Goal: Task Accomplishment & Management: Manage account settings

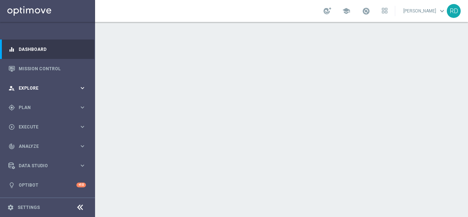
click at [53, 84] on div "person_search Explore keyboard_arrow_right" at bounding box center [47, 87] width 94 height 19
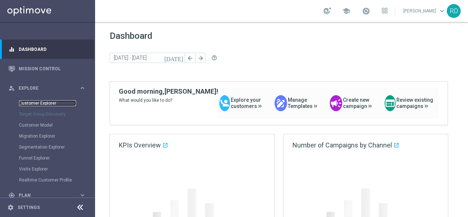
click at [48, 102] on link "Customer Explorer" at bounding box center [47, 103] width 57 height 6
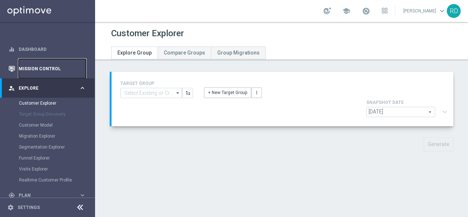
click at [42, 69] on link "Mission Control" at bounding box center [52, 68] width 67 height 19
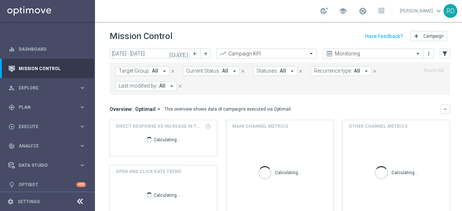
click at [187, 52] on icon "[DATE]" at bounding box center [179, 53] width 20 height 7
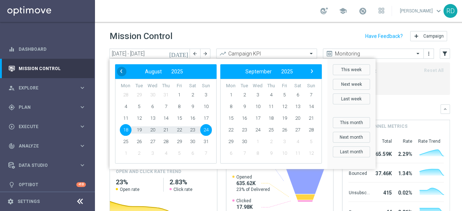
click at [121, 68] on span "‹" at bounding box center [121, 70] width 9 height 9
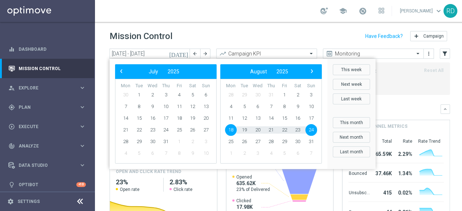
click at [121, 68] on span "‹" at bounding box center [121, 70] width 9 height 9
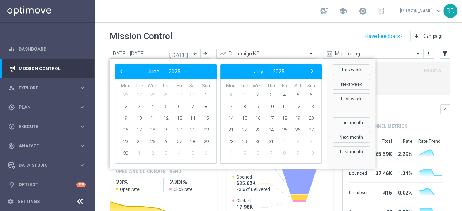
click at [121, 68] on span "‹" at bounding box center [121, 70] width 9 height 9
click at [178, 142] on span "30" at bounding box center [180, 142] width 12 height 12
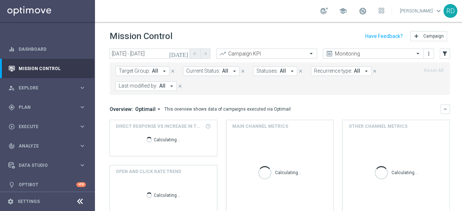
type input "[DATE] - [DATE]"
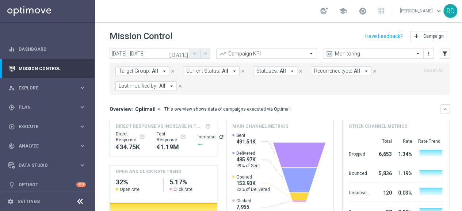
click at [167, 86] on button "Last modified by: All arrow_drop_down" at bounding box center [145, 85] width 61 height 9
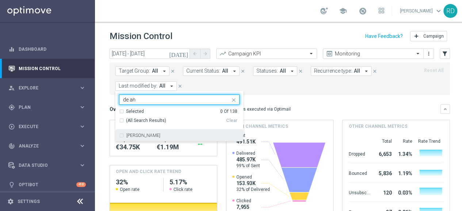
click at [147, 132] on div "[PERSON_NAME]" at bounding box center [179, 136] width 121 height 12
type input "de an"
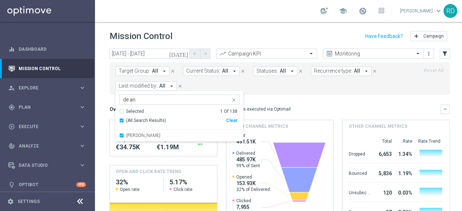
click at [272, 84] on form "Target Group: All arrow_drop_down close Current Status: All arrow_drop_down clo…" at bounding box center [263, 78] width 296 height 24
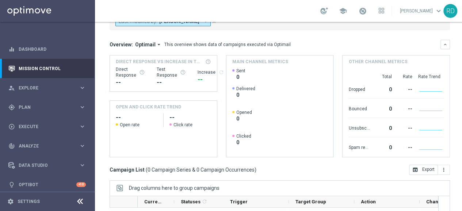
scroll to position [16, 0]
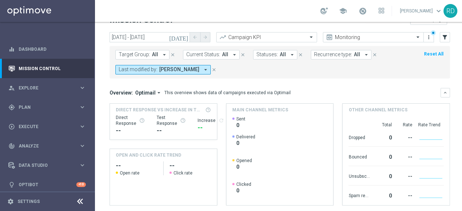
click at [184, 36] on icon "[DATE]" at bounding box center [179, 37] width 20 height 7
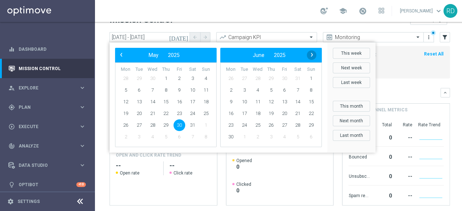
click at [313, 53] on span "›" at bounding box center [311, 54] width 9 height 9
click at [286, 111] on span "22" at bounding box center [285, 114] width 12 height 12
click at [179, 115] on span "22" at bounding box center [180, 114] width 12 height 12
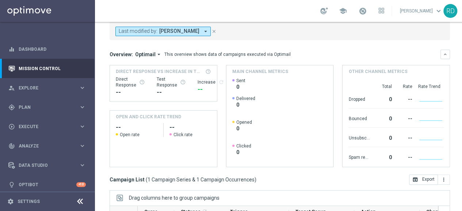
scroll to position [0, 0]
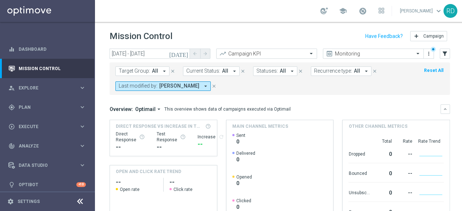
click at [184, 55] on icon "[DATE]" at bounding box center [179, 53] width 20 height 7
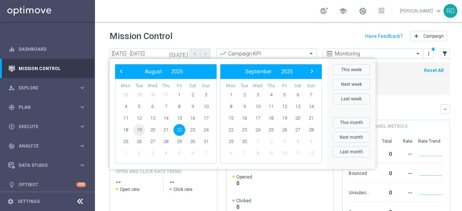
click at [137, 129] on span "19" at bounding box center [139, 130] width 12 height 12
click at [181, 134] on span "22" at bounding box center [180, 130] width 12 height 12
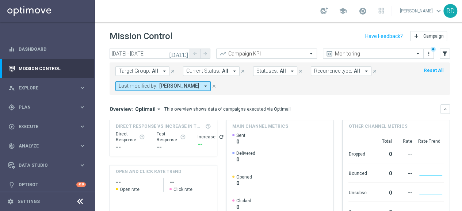
click at [184, 55] on icon "[DATE]" at bounding box center [179, 53] width 20 height 7
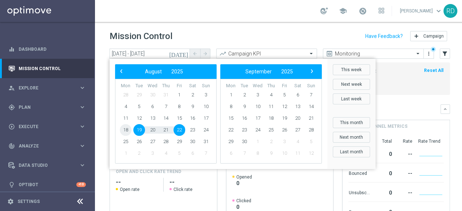
click at [124, 129] on span "18" at bounding box center [126, 130] width 12 height 12
click at [205, 130] on span "24" at bounding box center [206, 130] width 12 height 12
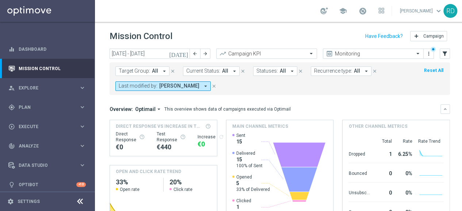
click at [187, 53] on icon "[DATE]" at bounding box center [179, 53] width 20 height 7
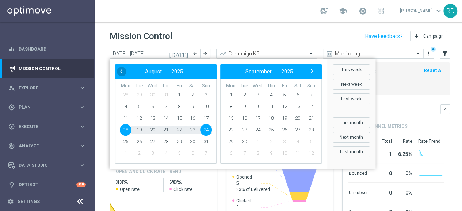
click at [119, 71] on span "‹" at bounding box center [121, 70] width 9 height 9
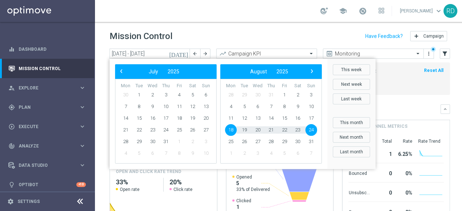
click at [119, 71] on span "‹" at bounding box center [121, 70] width 9 height 9
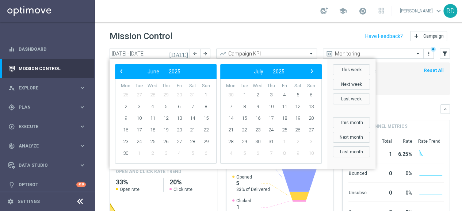
click at [119, 71] on span "‹" at bounding box center [121, 70] width 9 height 9
click at [174, 141] on span "30" at bounding box center [180, 142] width 12 height 12
click at [167, 140] on span "29" at bounding box center [166, 142] width 12 height 12
click at [193, 143] on span "31" at bounding box center [193, 142] width 12 height 12
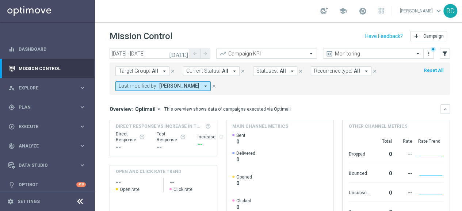
click at [233, 85] on form "Target Group: All arrow_drop_down close Current Status: All arrow_drop_down clo…" at bounding box center [263, 78] width 296 height 24
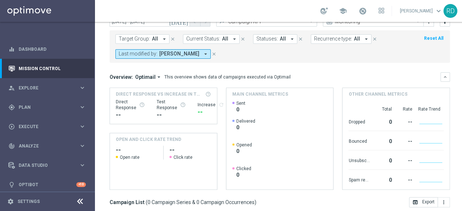
scroll to position [16, 0]
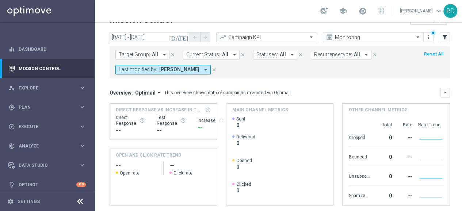
click at [355, 55] on button "Recurrence type: All arrow_drop_down" at bounding box center [341, 54] width 61 height 9
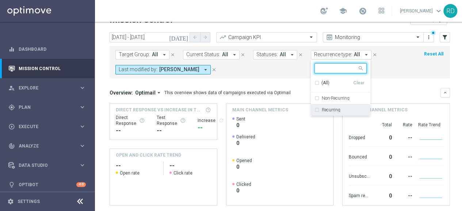
click at [322, 109] on label "Recurring" at bounding box center [331, 110] width 19 height 4
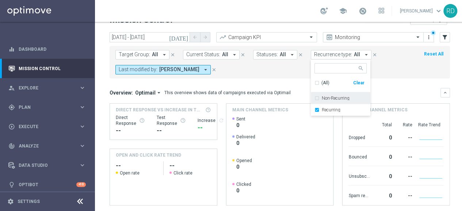
click at [286, 78] on div "Target Group: All arrow_drop_down close Current Status: All arrow_drop_down clo…" at bounding box center [280, 62] width 341 height 33
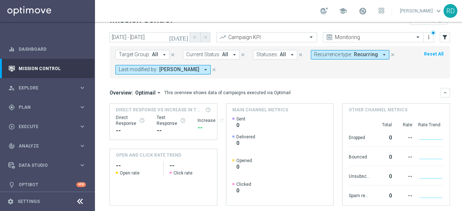
scroll to position [0, 0]
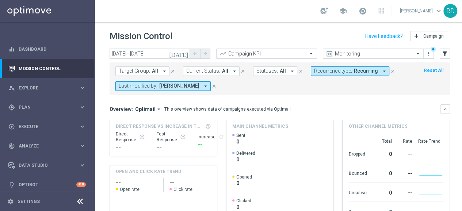
click at [186, 54] on icon "[DATE]" at bounding box center [179, 53] width 20 height 7
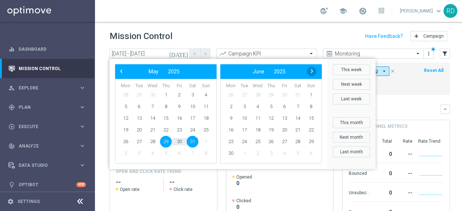
click at [308, 70] on span "›" at bounding box center [311, 70] width 9 height 9
click at [229, 144] on span "25" at bounding box center [231, 142] width 12 height 12
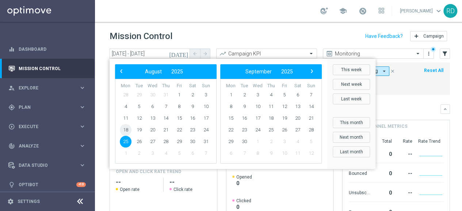
click at [127, 132] on span "18" at bounding box center [126, 130] width 12 height 12
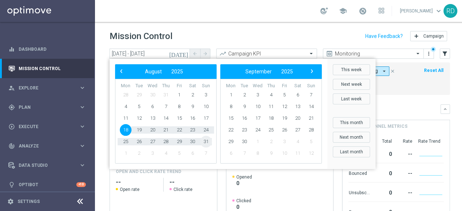
click at [205, 144] on span "31" at bounding box center [206, 142] width 12 height 12
type input "[DATE] - [DATE]"
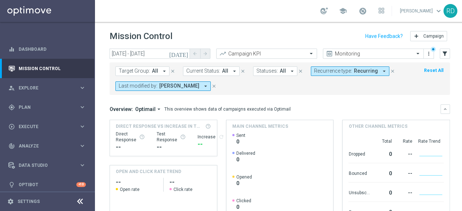
click at [163, 69] on icon "arrow_drop_down" at bounding box center [164, 71] width 7 height 7
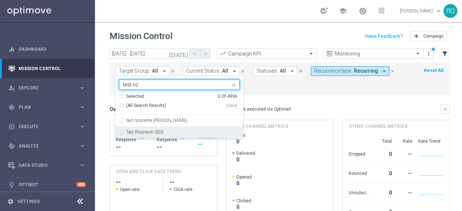
click at [154, 128] on div "Test Ricorrenti GDS" at bounding box center [179, 132] width 121 height 12
type input "test ric"
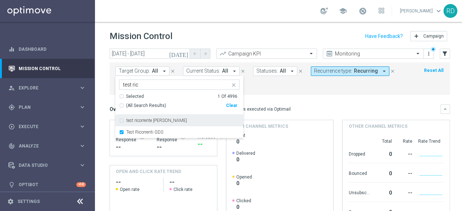
click at [287, 85] on form "Target Group: All arrow_drop_down Test Ricorrenti GDS test ric Selected 1 Of 49…" at bounding box center [263, 78] width 296 height 24
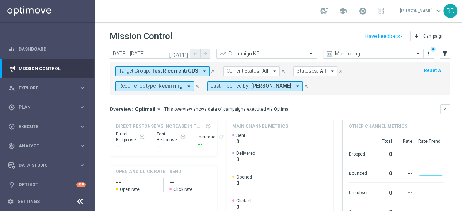
click at [186, 52] on icon "[DATE]" at bounding box center [179, 53] width 20 height 7
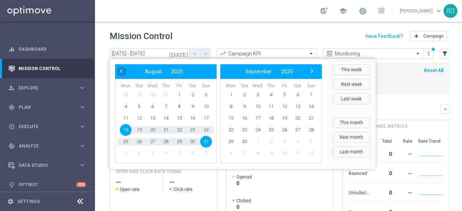
click at [122, 67] on span "‹" at bounding box center [121, 70] width 9 height 9
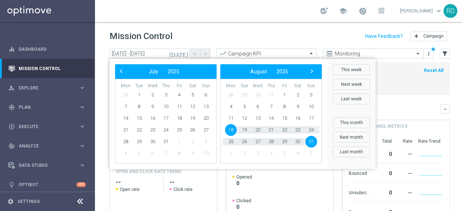
click at [122, 67] on span "‹" at bounding box center [121, 70] width 9 height 9
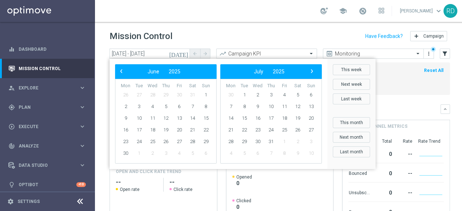
click at [122, 67] on span "‹" at bounding box center [121, 70] width 9 height 9
click at [125, 141] on span "26" at bounding box center [126, 142] width 12 height 12
click at [309, 70] on span "›" at bounding box center [311, 70] width 9 height 9
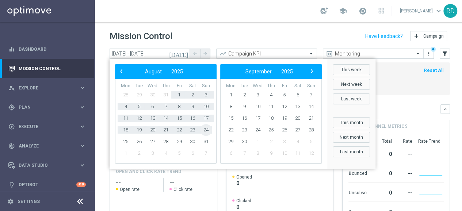
click at [208, 130] on span "24" at bounding box center [206, 130] width 12 height 12
type input "[DATE] - [DATE]"
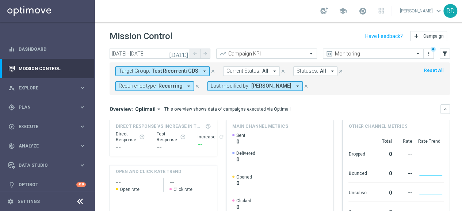
click at [271, 71] on icon "arrow_drop_down" at bounding box center [274, 71] width 7 height 7
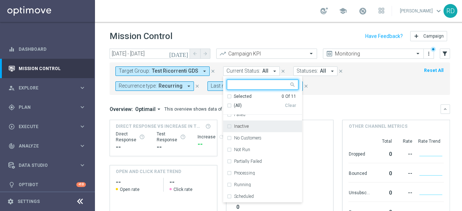
scroll to position [37, 0]
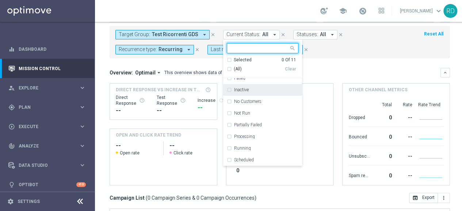
click at [331, 50] on form "Target Group: Test Ricorrenti GDS arrow_drop_down close Current Status: All arr…" at bounding box center [263, 42] width 296 height 24
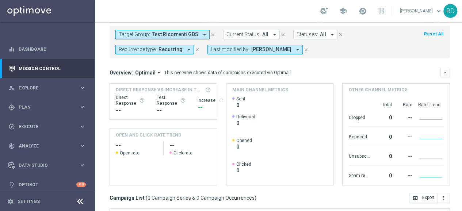
click at [329, 35] on icon "arrow_drop_down" at bounding box center [332, 34] width 7 height 7
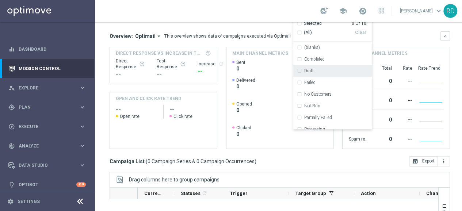
scroll to position [0, 0]
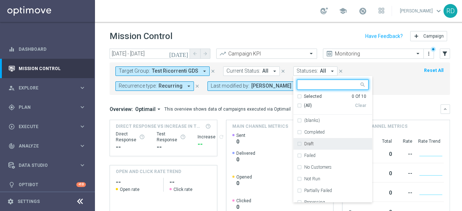
click at [396, 79] on form "Target Group: Test Ricorrenti GDS arrow_drop_down close Current Status: All arr…" at bounding box center [263, 78] width 296 height 24
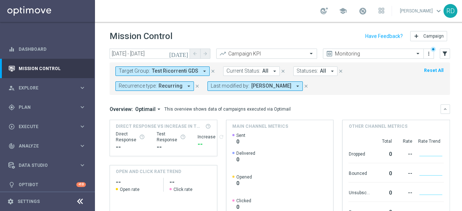
click at [301, 83] on icon "arrow_drop_down" at bounding box center [297, 86] width 7 height 7
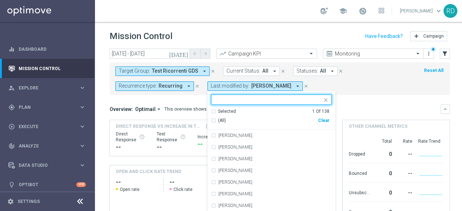
click at [227, 119] on div "(All)" at bounding box center [264, 121] width 107 height 6
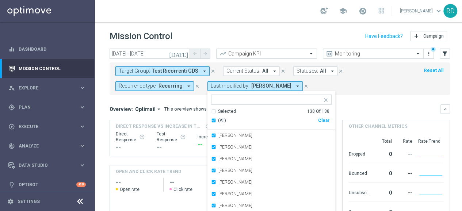
click at [351, 81] on form "Target Group: Test Ricorrenti GDS arrow_drop_down close Current Status: All arr…" at bounding box center [263, 78] width 296 height 24
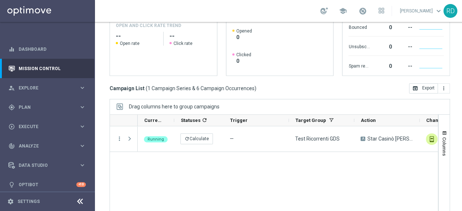
scroll to position [0, 8]
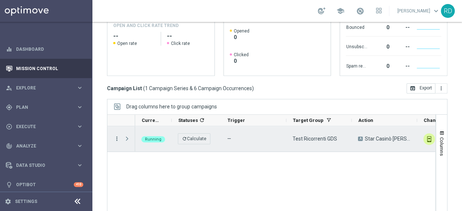
click at [114, 137] on icon "more_vert" at bounding box center [117, 139] width 7 height 7
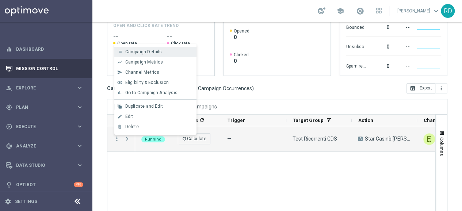
click at [141, 53] on span "Campaign Details" at bounding box center [143, 51] width 37 height 5
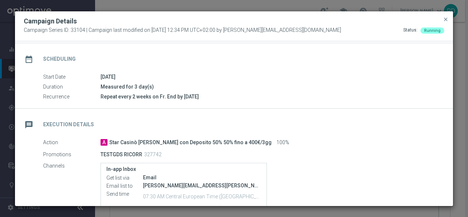
scroll to position [47, 0]
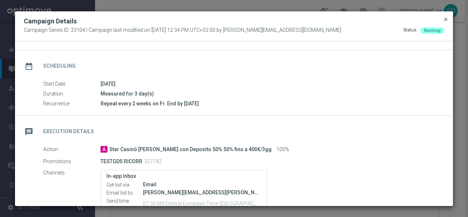
click at [446, 18] on span "close" at bounding box center [445, 19] width 6 height 6
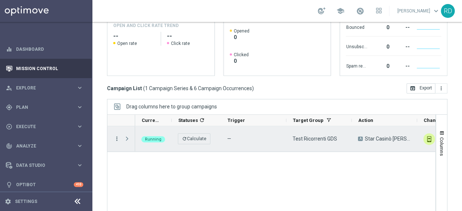
click at [116, 137] on icon "more_vert" at bounding box center [117, 139] width 7 height 7
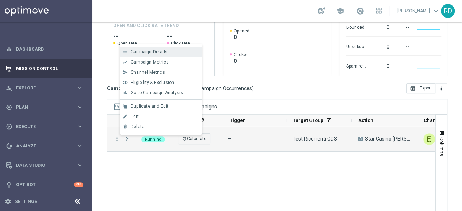
click at [159, 53] on span "Campaign Details" at bounding box center [149, 51] width 37 height 5
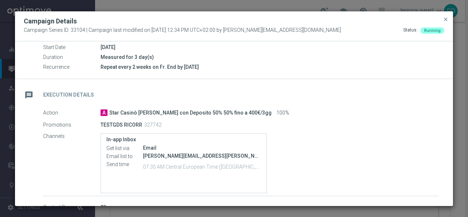
scroll to position [120, 0]
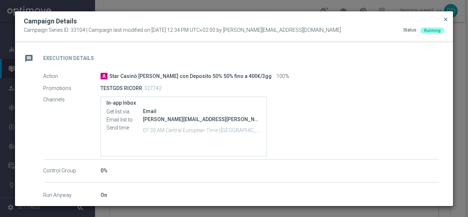
click at [443, 20] on span "close" at bounding box center [445, 19] width 6 height 6
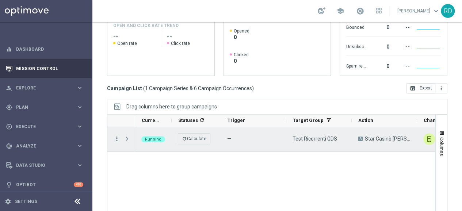
click at [117, 137] on icon "more_vert" at bounding box center [117, 139] width 7 height 7
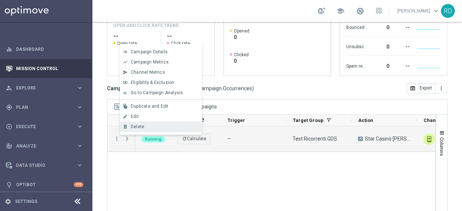
click at [153, 126] on div "Delete" at bounding box center [165, 126] width 68 height 5
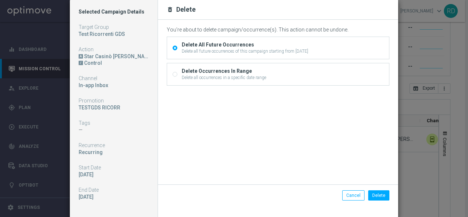
click at [203, 74] on div "Delete all occurrences in a specific date range" at bounding box center [224, 77] width 84 height 7
click at [177, 74] on input "Delete Occurrences In Range Delete all occurrences in a specific date range" at bounding box center [174, 75] width 5 height 5
radio input "true"
radio input "false"
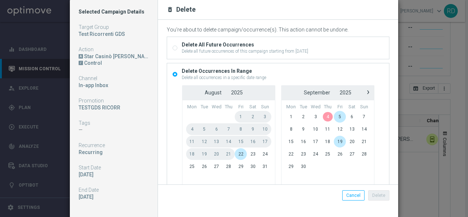
click at [322, 114] on span "4" at bounding box center [328, 117] width 12 height 12
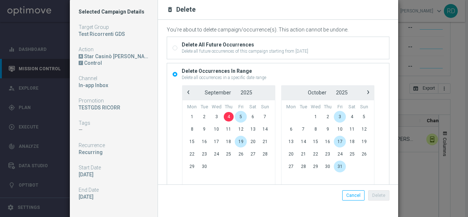
click at [200, 166] on span "30" at bounding box center [204, 166] width 12 height 12
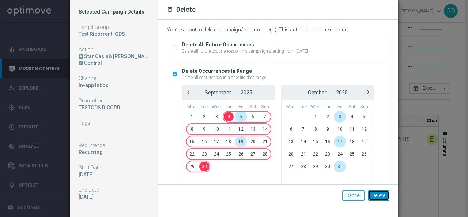
click at [376, 195] on button "Delete" at bounding box center [378, 195] width 21 height 10
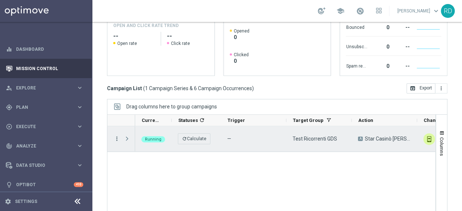
click at [118, 137] on icon "more_vert" at bounding box center [117, 139] width 7 height 7
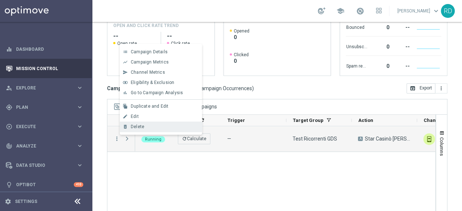
click at [131, 127] on span "Delete" at bounding box center [138, 126] width 14 height 5
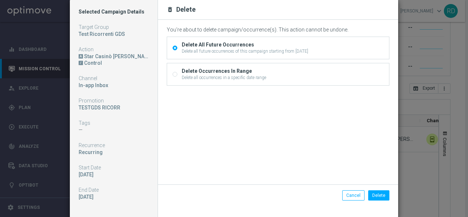
click at [221, 72] on div "Delete Occurrences In Range" at bounding box center [224, 71] width 84 height 7
click at [177, 73] on input "Delete Occurrences In Range Delete all occurrences in a specific date range" at bounding box center [174, 75] width 5 height 5
radio input "true"
radio input "false"
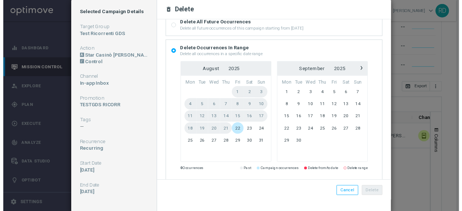
scroll to position [31, 0]
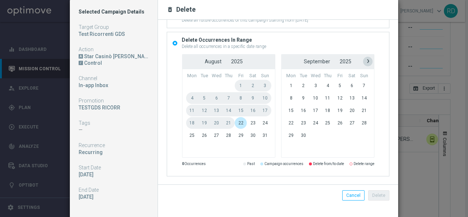
click at [363, 61] on span "›" at bounding box center [367, 60] width 9 height 9
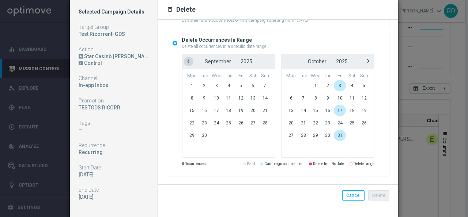
click at [183, 63] on span "‹" at bounding box center [187, 60] width 9 height 9
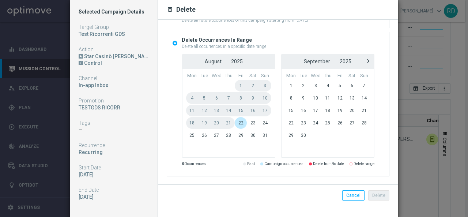
click at [184, 63] on bs-datepicker-navigation-view "‹ ​ August ​ 2025 ​ ›" at bounding box center [229, 61] width 90 height 9
click at [348, 193] on button "Cancel" at bounding box center [353, 195] width 22 height 10
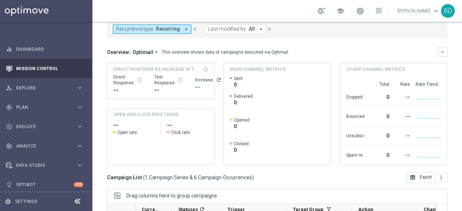
scroll to position [37, 0]
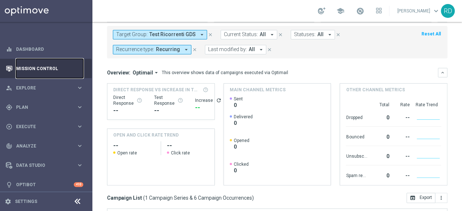
click at [49, 69] on link "Mission Control" at bounding box center [49, 68] width 67 height 19
click at [34, 85] on div "person_search Explore" at bounding box center [41, 88] width 71 height 7
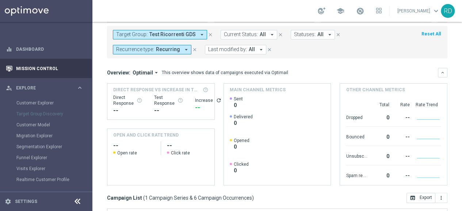
click at [299, 46] on form "Target Group: Test Ricorrenti GDS arrow_drop_down close Current Status: All arr…" at bounding box center [261, 42] width 296 height 24
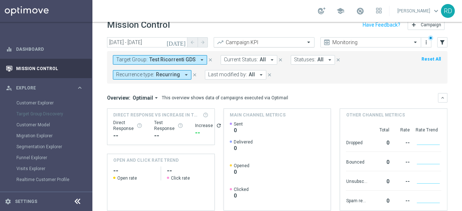
scroll to position [0, 0]
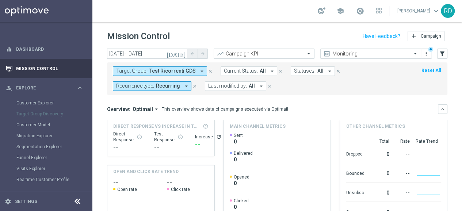
click at [182, 51] on icon "[DATE]" at bounding box center [177, 53] width 20 height 7
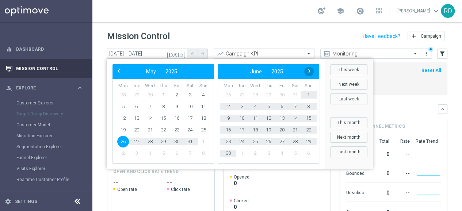
click at [308, 73] on span "›" at bounding box center [309, 70] width 9 height 9
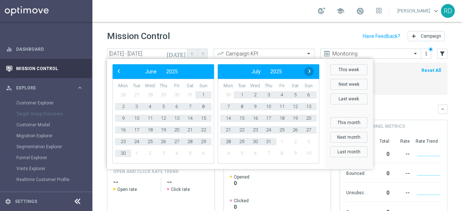
click at [308, 73] on span "›" at bounding box center [309, 70] width 9 height 9
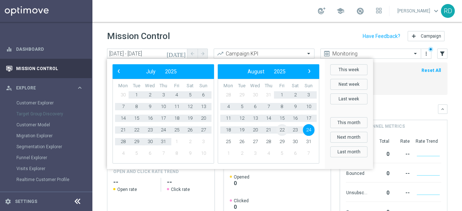
click at [281, 132] on span "22" at bounding box center [282, 130] width 12 height 12
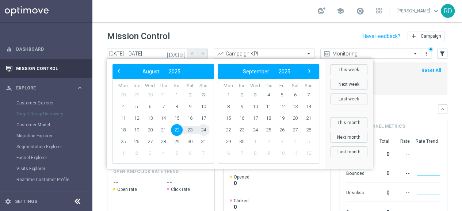
click at [204, 130] on span "24" at bounding box center [204, 130] width 12 height 12
type input "[DATE] - [DATE]"
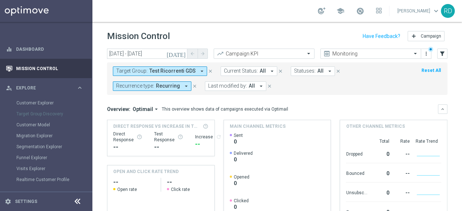
click at [200, 68] on icon "arrow_drop_down" at bounding box center [202, 71] width 7 height 7
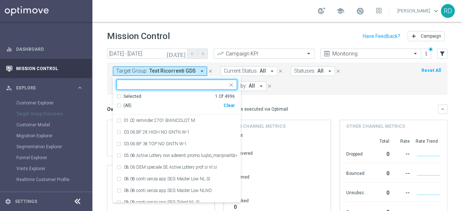
click at [123, 107] on div "(All)" at bounding box center [170, 106] width 107 height 6
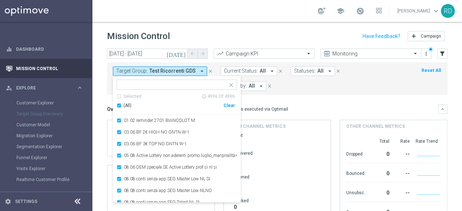
click at [119, 104] on div "(All)" at bounding box center [170, 106] width 107 height 6
click at [120, 104] on div "(All)" at bounding box center [170, 106] width 107 height 6
click at [347, 91] on div "Target Group: Test Ricorrenti GDS arrow_drop_down Selected 4996 of 4996 Selecte…" at bounding box center [277, 78] width 341 height 33
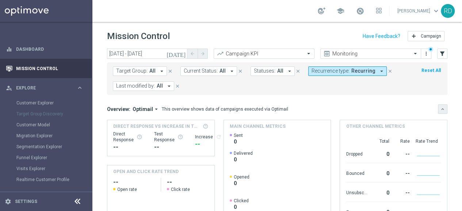
click at [444, 107] on icon "keyboard_arrow_down" at bounding box center [442, 109] width 5 height 5
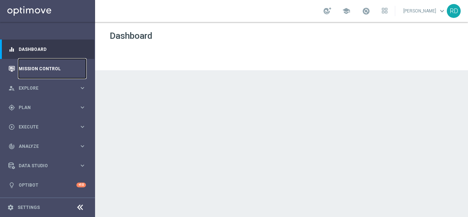
click at [54, 65] on link "Mission Control" at bounding box center [52, 68] width 67 height 19
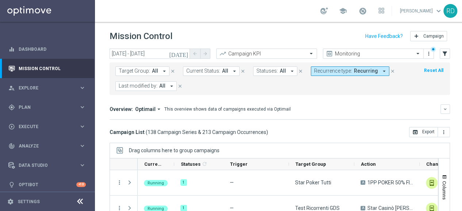
click at [183, 53] on icon "[DATE]" at bounding box center [179, 53] width 20 height 7
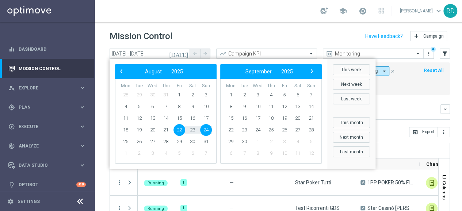
click at [177, 130] on span "22" at bounding box center [180, 130] width 12 height 12
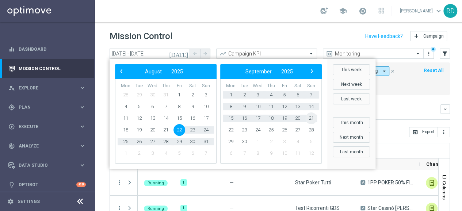
click at [313, 119] on span "21" at bounding box center [311, 119] width 12 height 12
type input "22 Aug 2025 - 21 Sep 2025"
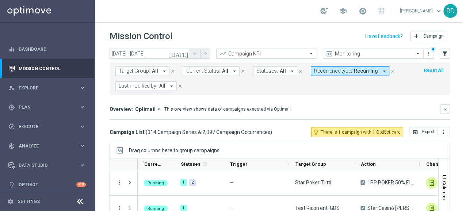
click at [166, 88] on button "Last modified by: All arrow_drop_down" at bounding box center [145, 85] width 61 height 9
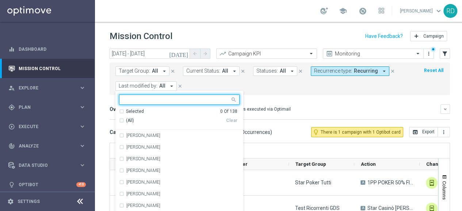
click at [156, 98] on input "text" at bounding box center [176, 100] width 107 height 6
click at [154, 99] on input "text" at bounding box center [176, 100] width 107 height 6
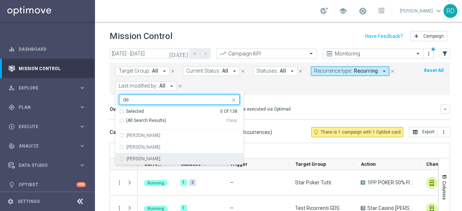
click at [140, 160] on label "[PERSON_NAME]" at bounding box center [143, 159] width 34 height 4
type input "de"
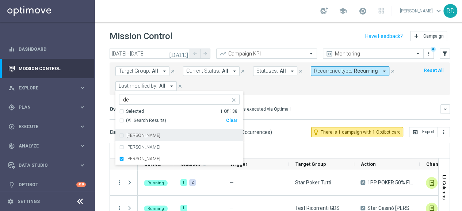
click at [295, 95] on mini-dashboard "Overview: Optimail arrow_drop_down This overview shows data of campaigns execut…" at bounding box center [280, 111] width 341 height 32
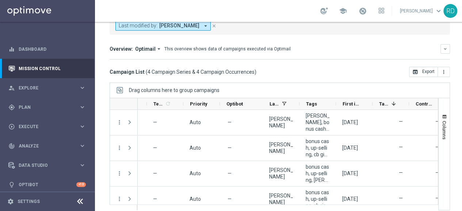
scroll to position [0, 309]
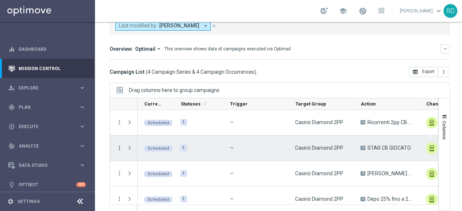
click at [119, 145] on icon "more_vert" at bounding box center [119, 148] width 7 height 7
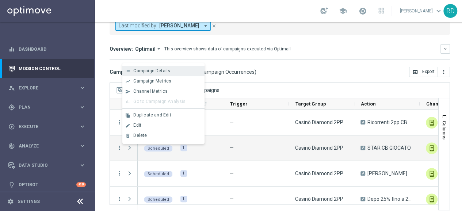
click at [159, 71] on span "Campaign Details" at bounding box center [151, 70] width 37 height 5
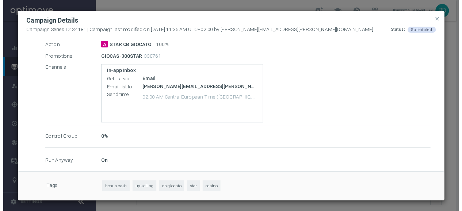
scroll to position [152, 0]
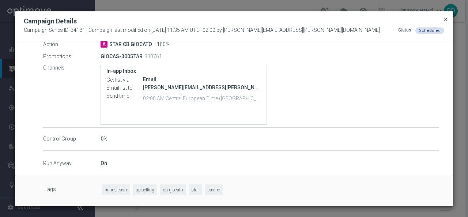
click at [445, 20] on span "close" at bounding box center [445, 19] width 6 height 6
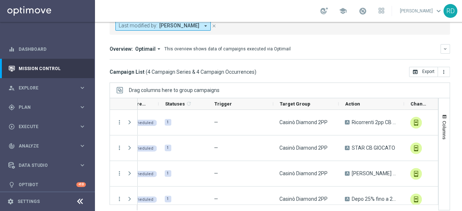
scroll to position [0, 14]
